Goal: Check status

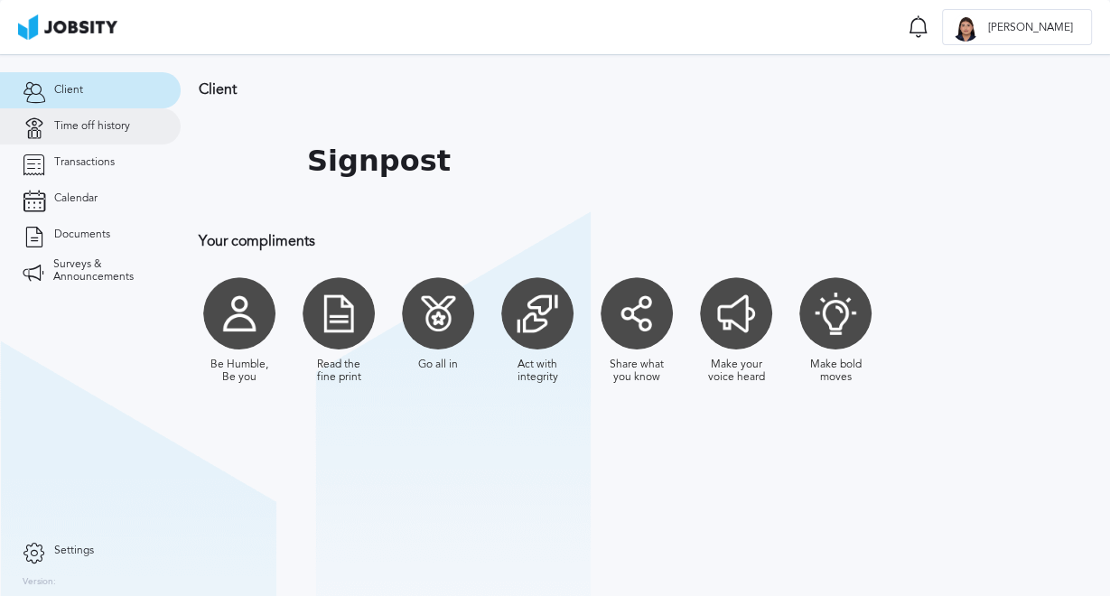
click at [110, 140] on link "Time off history" at bounding box center [90, 126] width 181 height 36
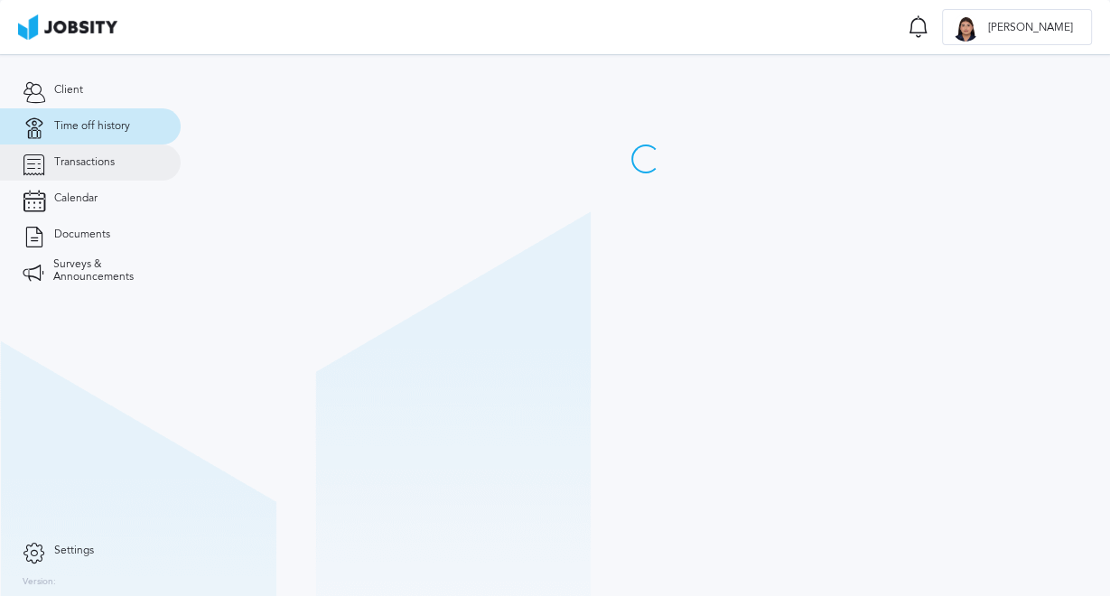
click at [107, 163] on span "Transactions" at bounding box center [84, 162] width 61 height 13
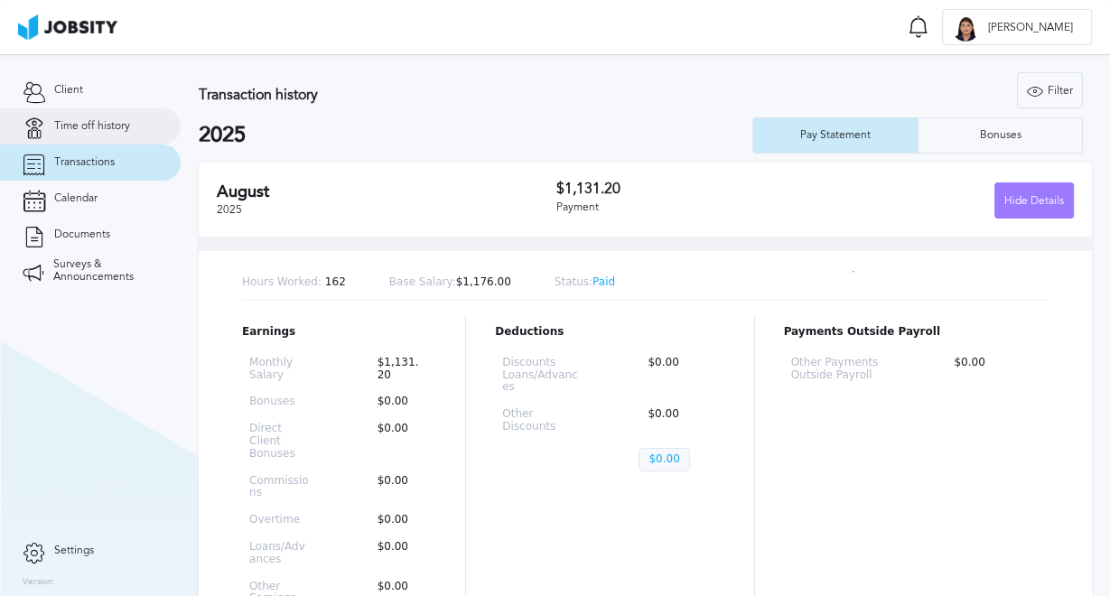
click at [144, 123] on link "Time off history" at bounding box center [90, 126] width 181 height 36
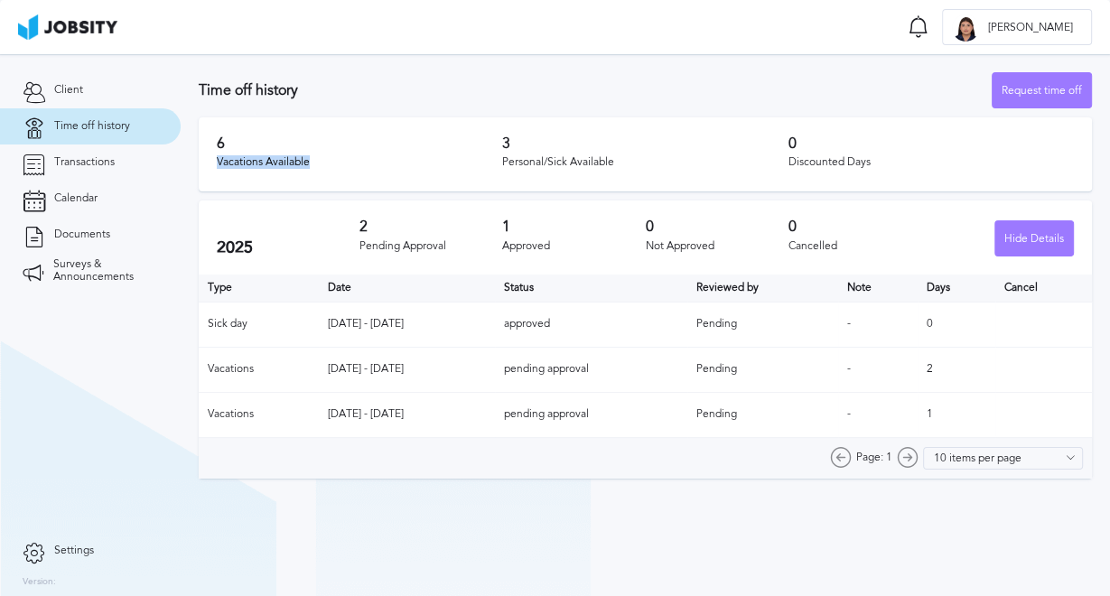
drag, startPoint x: 318, startPoint y: 167, endPoint x: 222, endPoint y: 130, distance: 102.7
click at [222, 130] on div "6 Vacations Available 3 Personal/Sick Available 0 Discounted Days" at bounding box center [645, 154] width 893 height 74
click at [258, 143] on h3 "6" at bounding box center [359, 143] width 285 height 16
